Goal: Transaction & Acquisition: Obtain resource

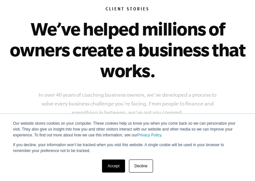
scroll to position [2440, 0]
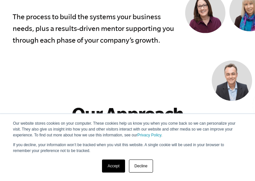
scroll to position [1587, 0]
